Goal: Information Seeking & Learning: Check status

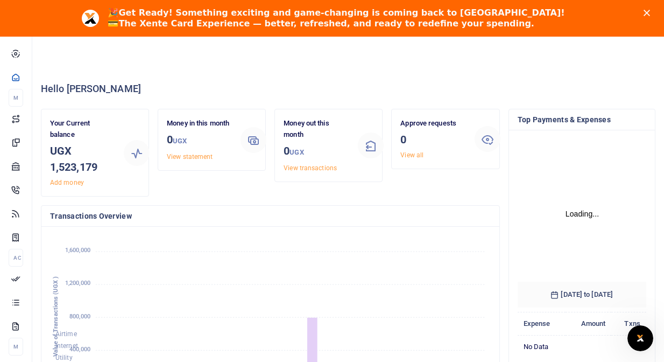
click at [204, 150] on div "Money in this month 0 UGX View statement" at bounding box center [200, 140] width 74 height 44
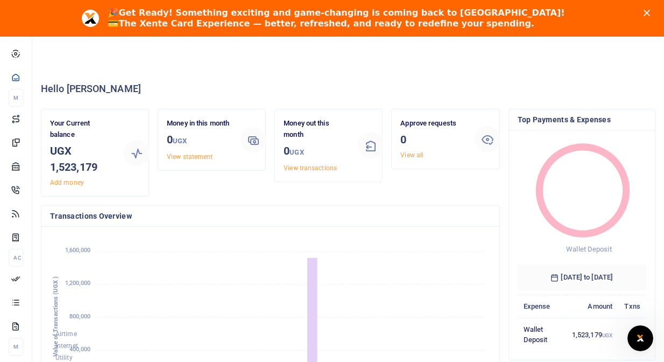
scroll to position [1, 1]
click at [196, 157] on link "View statement" at bounding box center [190, 157] width 46 height 8
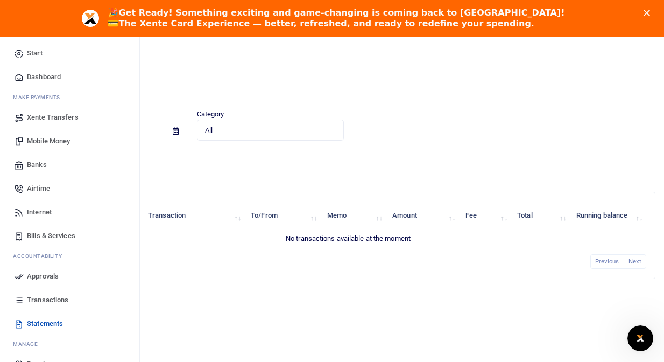
click at [52, 322] on span "Statements" at bounding box center [45, 323] width 36 height 11
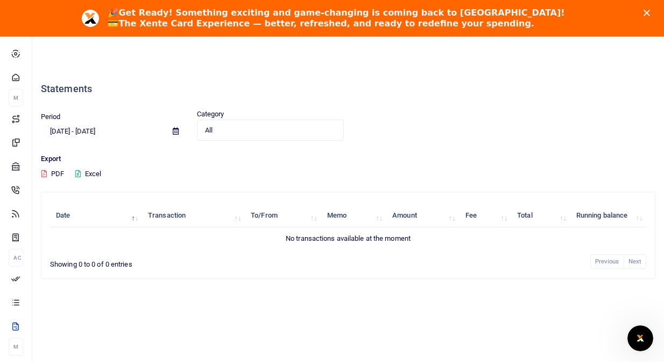
click at [255, 132] on span "All" at bounding box center [267, 130] width 124 height 11
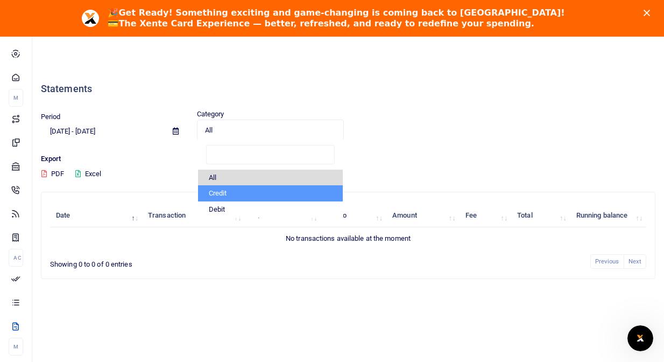
click at [244, 189] on li "Credit" at bounding box center [270, 193] width 145 height 16
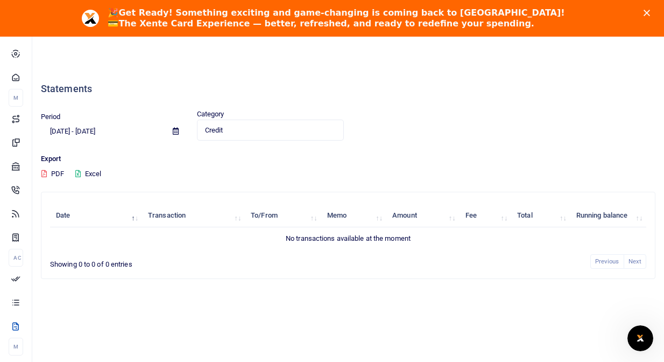
click at [235, 124] on div "Credit Select an option..." at bounding box center [270, 130] width 146 height 12
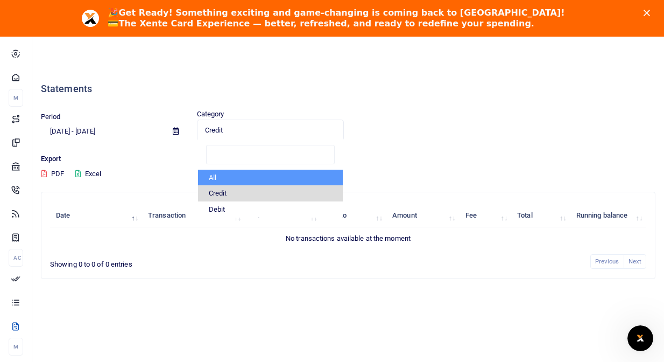
click at [224, 177] on li "All" at bounding box center [270, 178] width 145 height 16
select select "ALL"
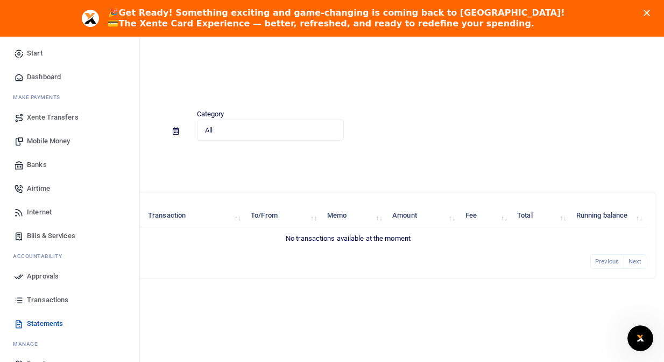
click at [31, 66] on link "Dashboard" at bounding box center [70, 77] width 122 height 24
click at [31, 73] on span "Dashboard" at bounding box center [44, 77] width 34 height 11
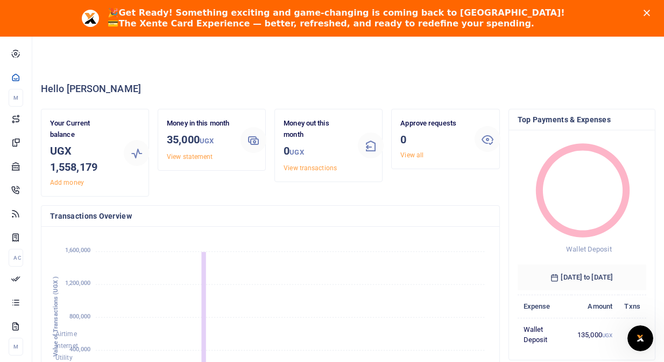
scroll to position [1, 1]
click at [199, 159] on link "View statement" at bounding box center [190, 157] width 46 height 8
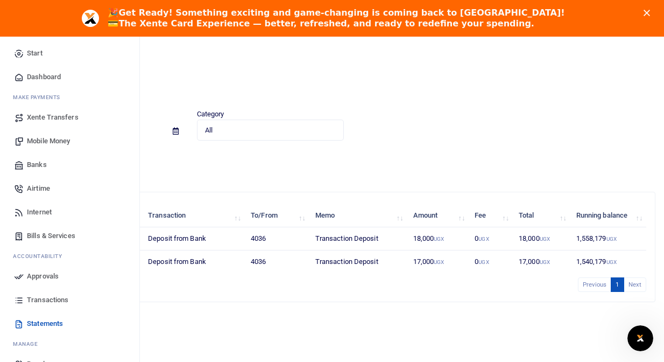
click at [59, 302] on span "Transactions" at bounding box center [47, 299] width 41 height 11
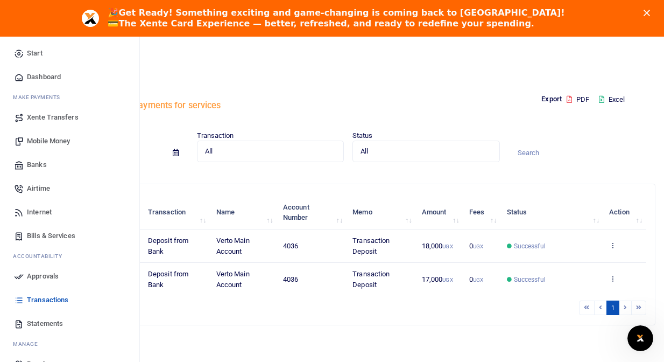
click at [39, 165] on span "Banks" at bounding box center [37, 164] width 20 height 11
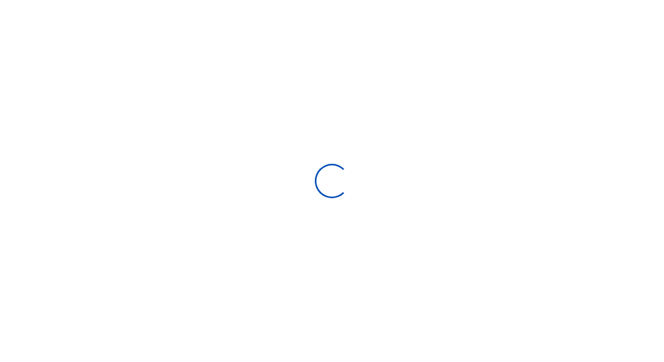
select select
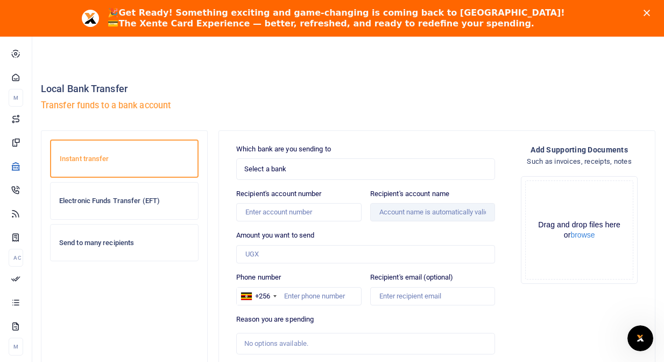
click at [390, 118] on div at bounding box center [504, 99] width 312 height 61
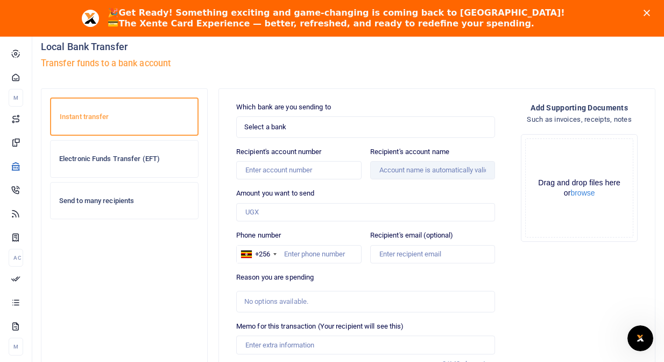
scroll to position [43, 0]
click at [321, 129] on span "Select a bank" at bounding box center [361, 126] width 235 height 11
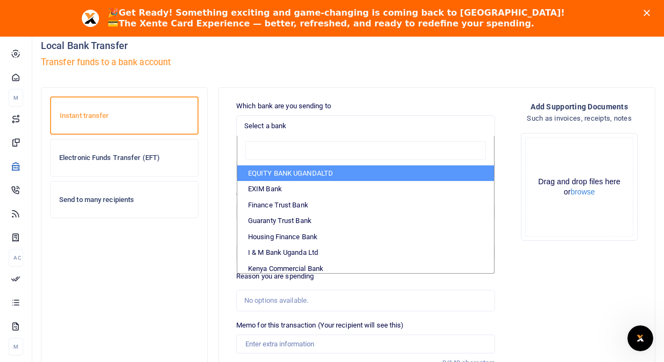
scroll to position [159, 0]
